Goal: Task Accomplishment & Management: Manage account settings

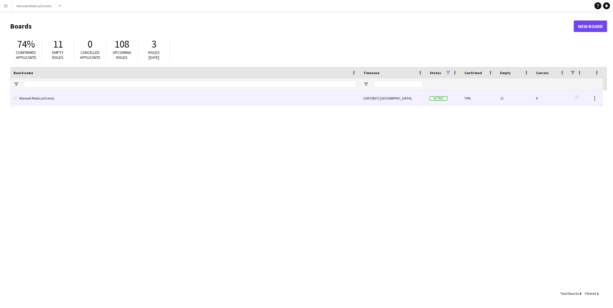
click at [75, 99] on link "Norwest Medical Events" at bounding box center [185, 98] width 343 height 16
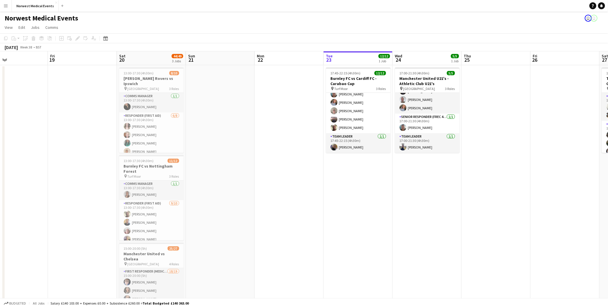
scroll to position [0, 134]
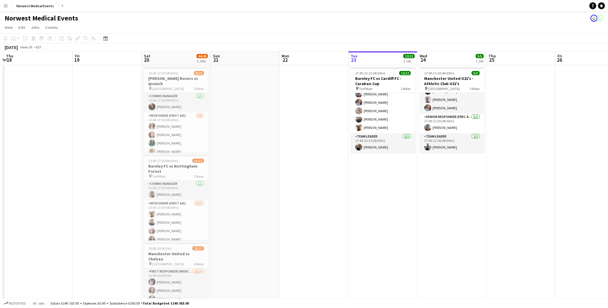
drag, startPoint x: 56, startPoint y: 135, endPoint x: 335, endPoint y: 150, distance: 279.8
click at [335, 150] on app-calendar-viewport "Tue 16 Wed 17 Thu 18 Fri 19 Sat 20 44/49 3 Jobs Sun 21 Mon 22 Tue 23 12/12 1 Jo…" at bounding box center [304, 208] width 608 height 315
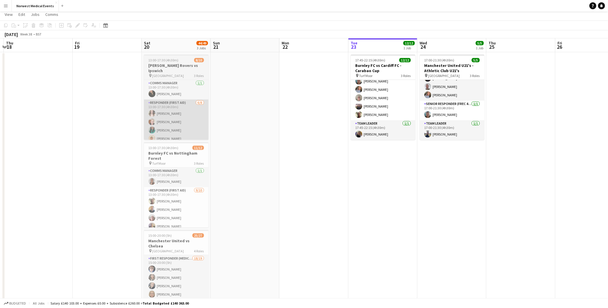
scroll to position [0, 0]
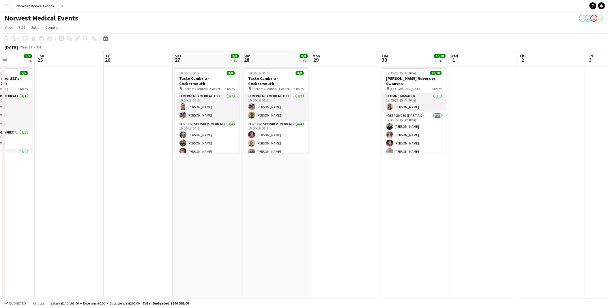
drag, startPoint x: 376, startPoint y: 258, endPoint x: 211, endPoint y: 269, distance: 164.9
click at [211, 269] on app-calendar-viewport "Mon 22 Tue 23 12/12 1 Job Wed 24 5/5 1 Job Thu 25 Fri 26 Sat 27 8/8 1 Job Sun 2…" at bounding box center [304, 208] width 608 height 315
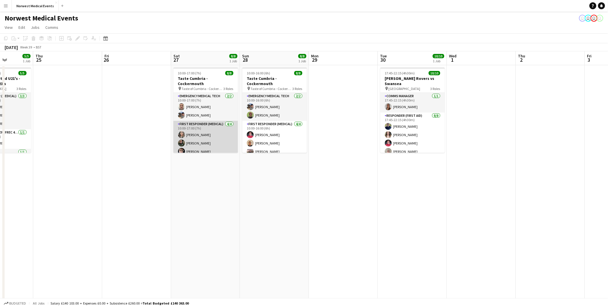
click at [212, 132] on app-card-role "First Responder (Medical) [DATE] 10:00-17:00 (7h) [PERSON_NAME] [PERSON_NAME] […" at bounding box center [205, 143] width 65 height 45
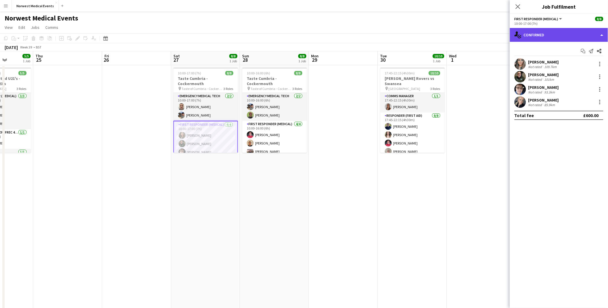
click at [555, 36] on div "single-neutral-actions-check-2 Confirmed" at bounding box center [559, 35] width 98 height 14
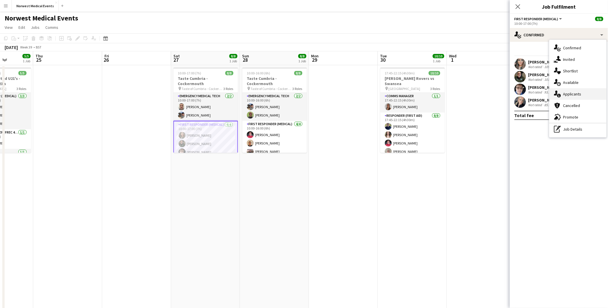
click at [582, 95] on div "single-neutral-actions-information Applicants" at bounding box center [578, 94] width 57 height 12
